Goal: Understand process/instructions

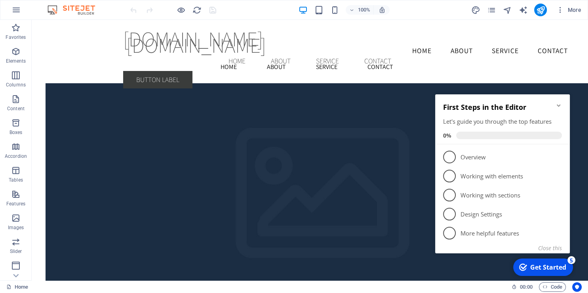
scroll to position [1298, 0]
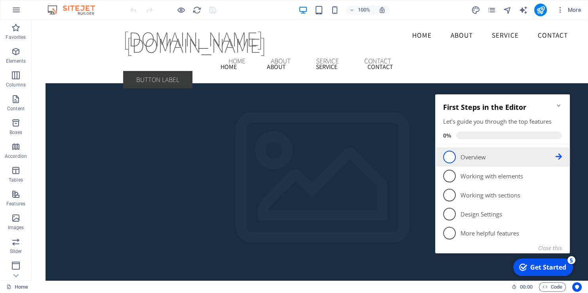
click at [451, 160] on span "1" at bounding box center [449, 156] width 13 height 13
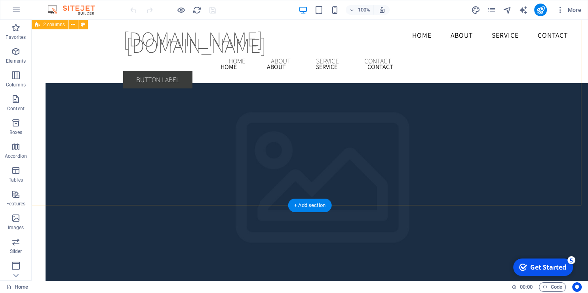
scroll to position [0, 0]
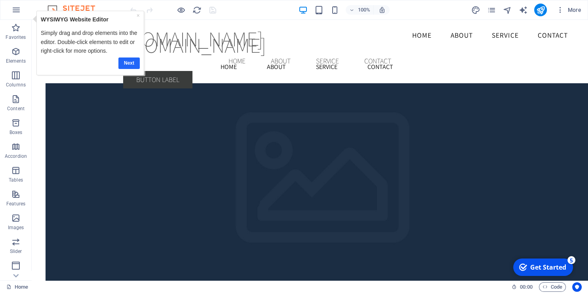
click at [130, 61] on link "Next" at bounding box center [128, 62] width 21 height 11
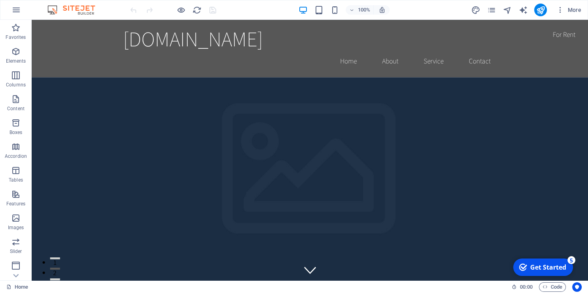
click at [49, 9] on img at bounding box center [75, 10] width 59 height 10
click at [543, 267] on div "Get Started" at bounding box center [548, 267] width 36 height 9
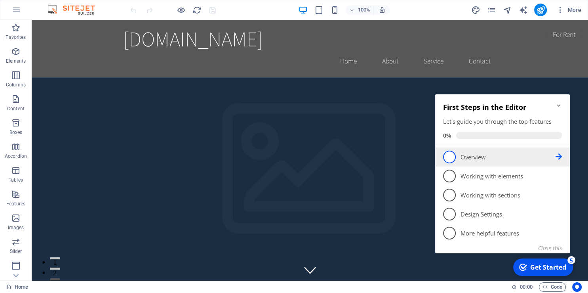
click at [446, 152] on span "1" at bounding box center [449, 156] width 13 height 13
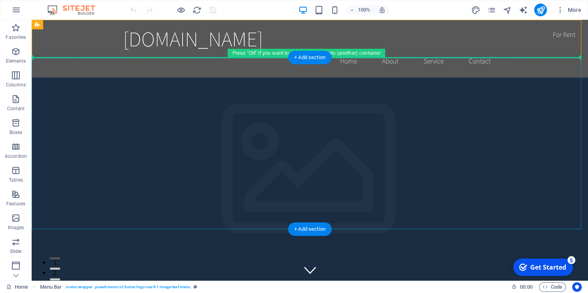
drag, startPoint x: 87, startPoint y: 46, endPoint x: 79, endPoint y: 76, distance: 31.5
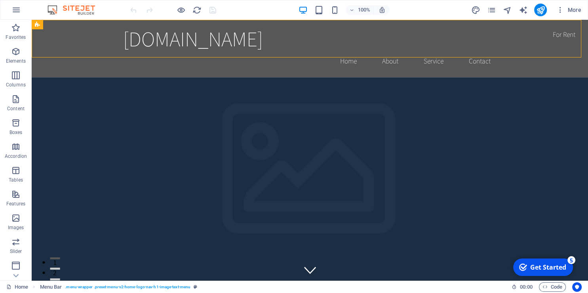
scroll to position [23, 0]
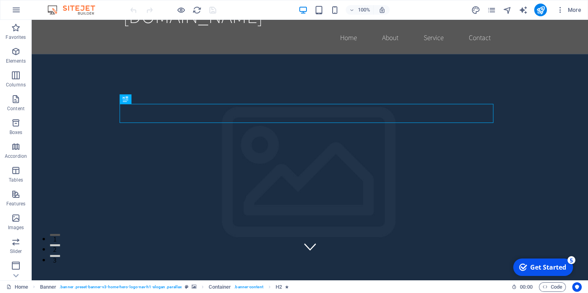
click at [545, 270] on div "Get Started" at bounding box center [548, 267] width 36 height 9
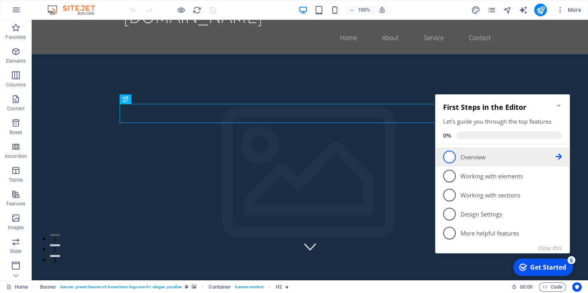
click at [449, 159] on span "1" at bounding box center [449, 156] width 13 height 13
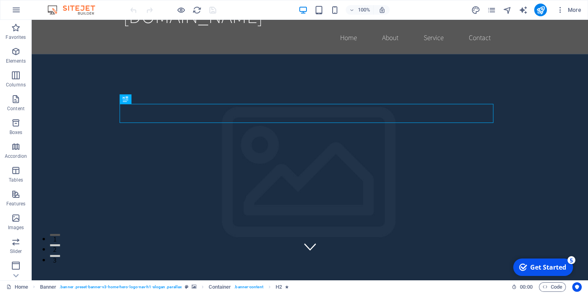
click at [537, 266] on div "Get Started" at bounding box center [548, 267] width 36 height 9
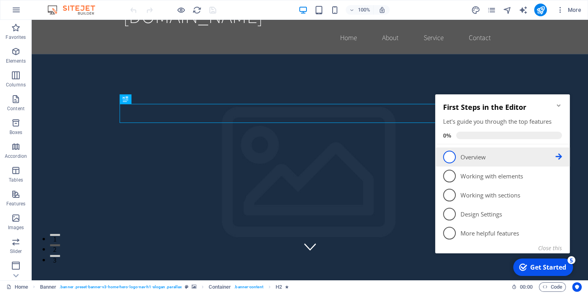
click at [561, 156] on icon at bounding box center [559, 156] width 6 height 6
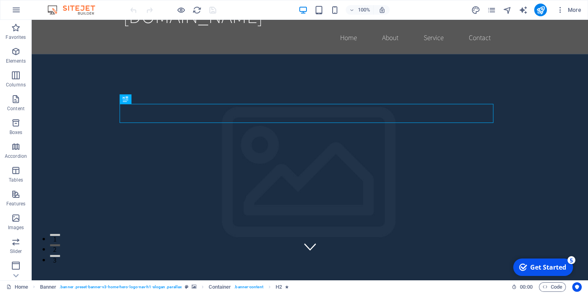
click at [546, 269] on div "Get Started" at bounding box center [548, 267] width 36 height 9
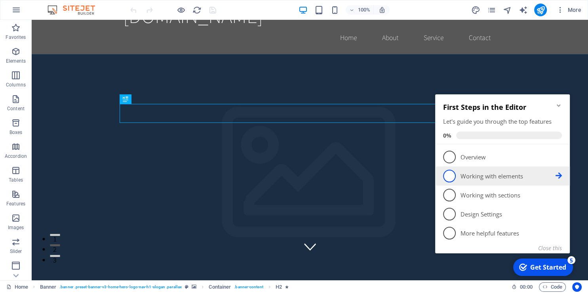
click at [488, 174] on p "Working with elements - incomplete" at bounding box center [508, 176] width 95 height 8
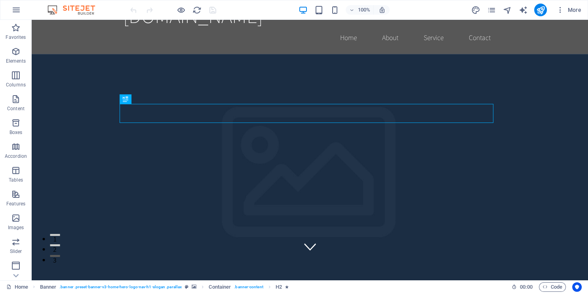
scroll to position [0, 0]
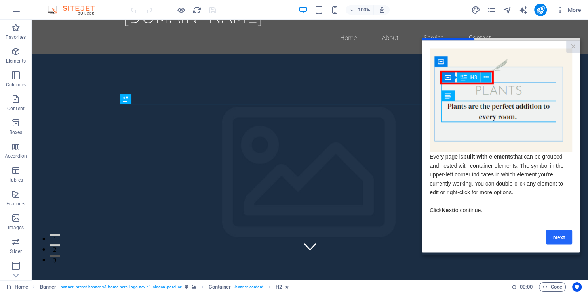
click at [554, 238] on link "Next" at bounding box center [559, 237] width 26 height 14
